Goal: Task Accomplishment & Management: Complete application form

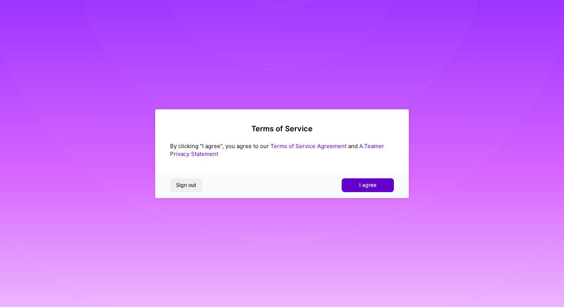
click at [356, 184] on button "I agree" at bounding box center [367, 184] width 52 height 13
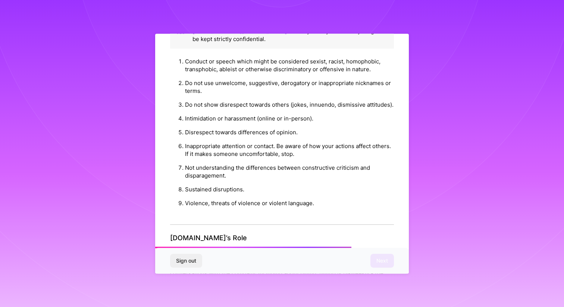
scroll to position [786, 0]
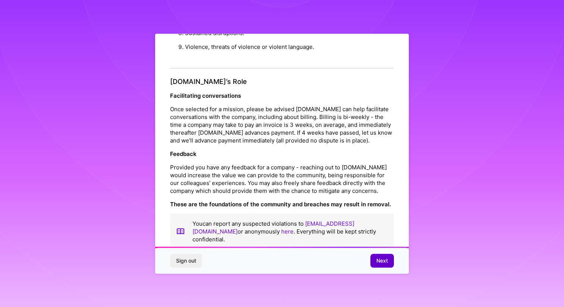
click at [379, 262] on span "Next" at bounding box center [382, 260] width 12 height 7
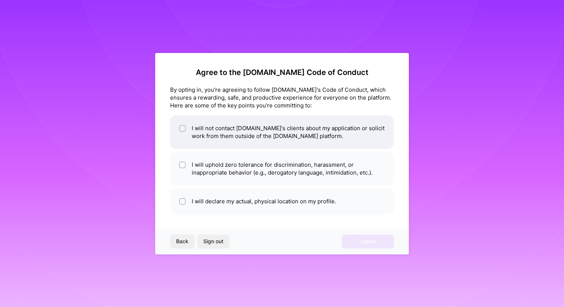
click at [309, 137] on li "I will not contact [DOMAIN_NAME]'s clients about my application or solicit work…" at bounding box center [282, 132] width 224 height 34
checkbox input "true"
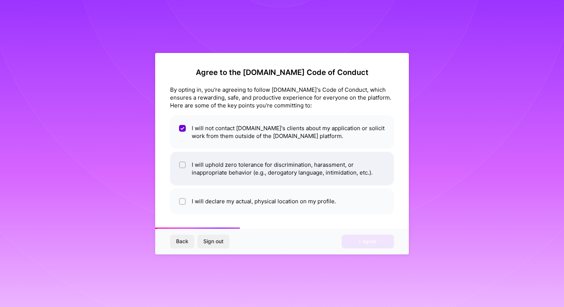
click at [287, 176] on li "I will uphold zero tolerance for discrimination, harassment, or inappropriate b…" at bounding box center [282, 169] width 224 height 34
checkbox input "true"
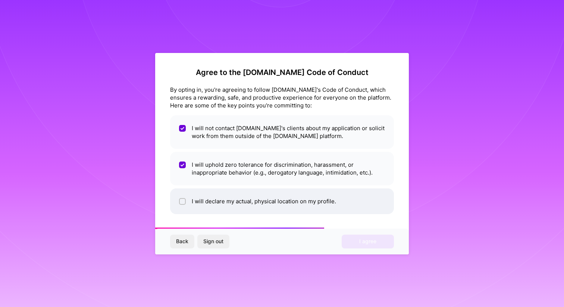
click at [280, 198] on li "I will declare my actual, physical location on my profile." at bounding box center [282, 201] width 224 height 26
checkbox input "true"
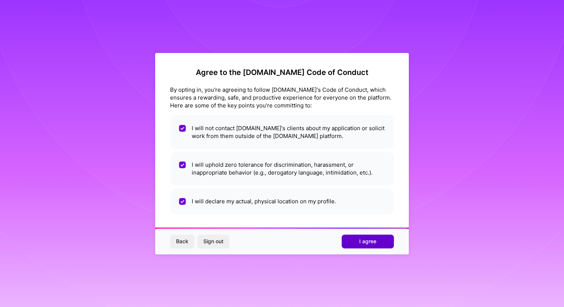
click at [366, 240] on span "I agree" at bounding box center [367, 240] width 17 height 7
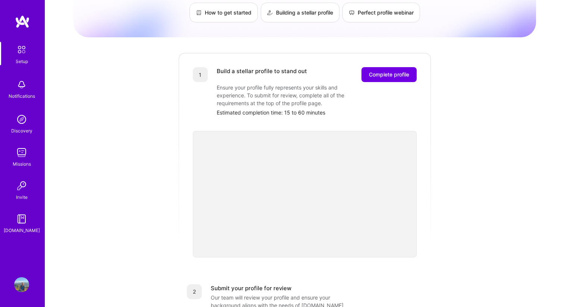
scroll to position [50, 0]
